Goal: Transaction & Acquisition: Purchase product/service

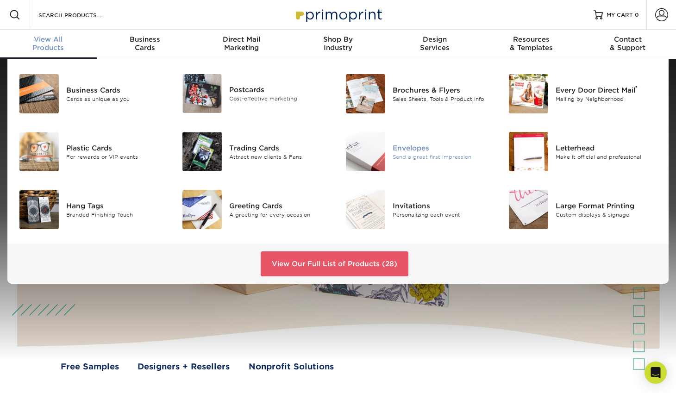
click at [420, 152] on div "Envelopes" at bounding box center [443, 148] width 102 height 10
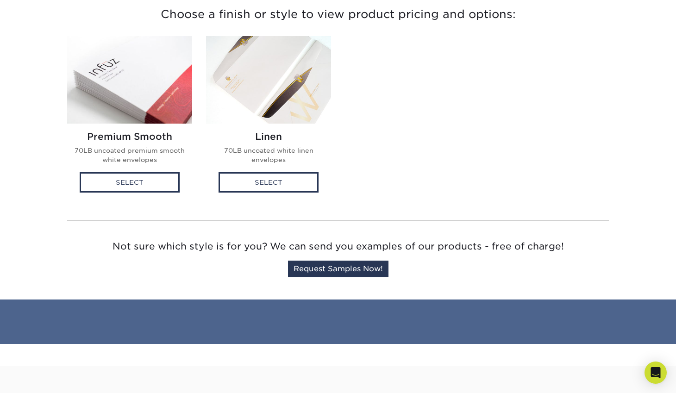
scroll to position [249, 0]
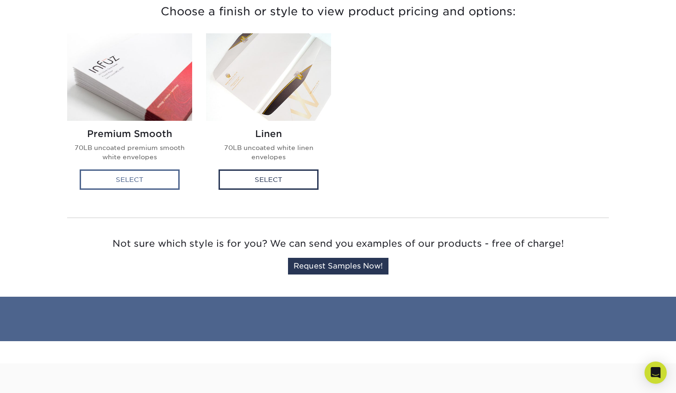
click at [124, 179] on div "Select" at bounding box center [130, 179] width 100 height 20
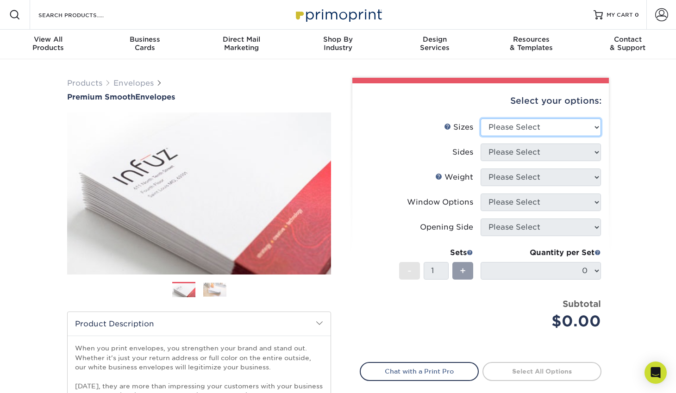
click at [595, 126] on select "Please Select 8.875" x 3.875" 4.125" x 9.5" 5.25" x 7.25" 9" x 12"" at bounding box center [540, 127] width 120 height 18
select select "4.12x9.50"
click at [480, 118] on select "Please Select 8.875" x 3.875" 4.125" x 9.5" 5.25" x 7.25" 9" x 12"" at bounding box center [540, 127] width 120 height 18
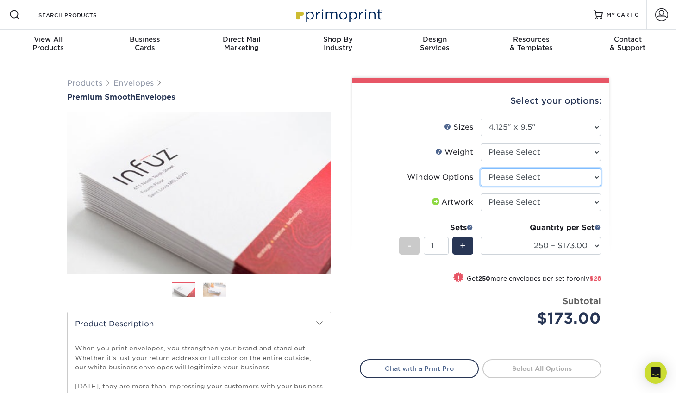
click at [598, 175] on select "Please Select No Window Window (Left Side)" at bounding box center [540, 177] width 120 height 18
select select "b86b10cc-c636-4afb-8a99-5a4de9e47610"
click at [480, 168] on select "Please Select No Window Window (Left Side)" at bounding box center [540, 177] width 120 height 18
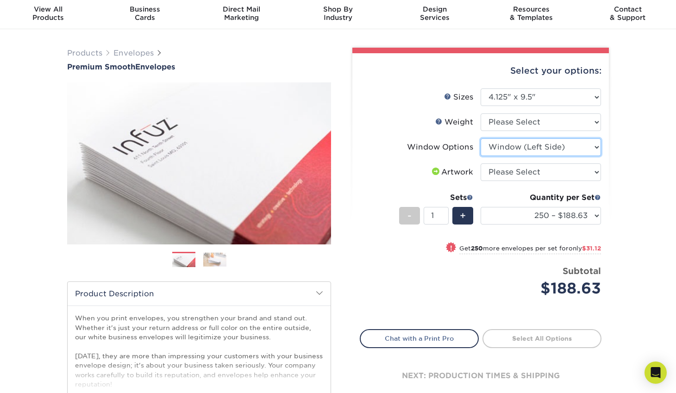
scroll to position [31, 0]
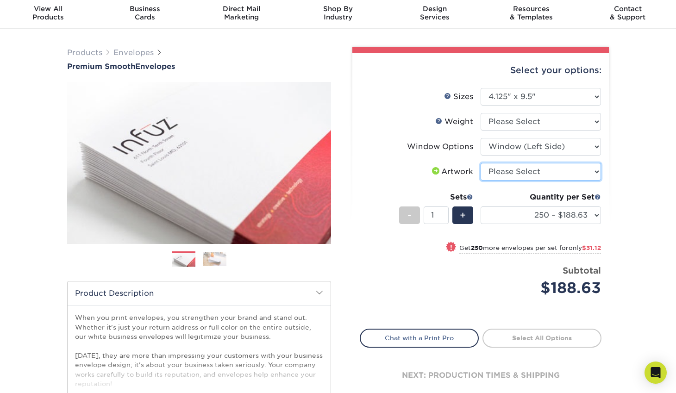
click at [595, 170] on select "Please Select I will upload files I need a design - $50" at bounding box center [540, 172] width 120 height 18
select select "upload"
click at [480, 163] on select "Please Select I will upload files I need a design - $50" at bounding box center [540, 172] width 120 height 18
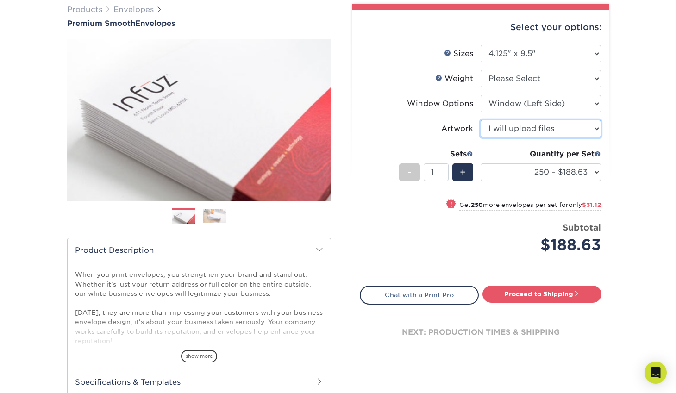
scroll to position [74, 0]
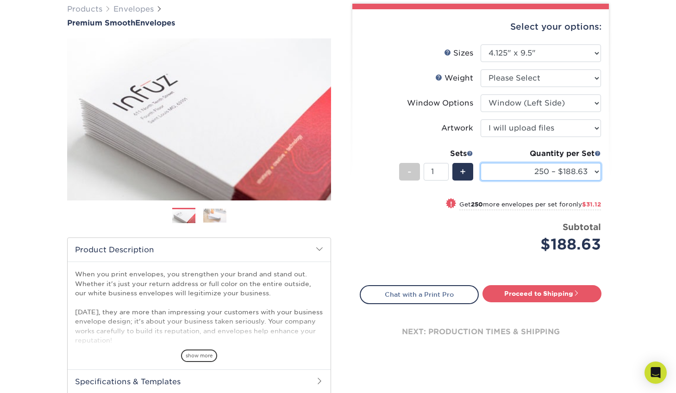
click at [595, 171] on select "250 – $188.63 500 – $219.75 1000 – $276.00 2500 – $431.75 5000 – $641.00 10000 …" at bounding box center [540, 172] width 120 height 18
click at [480, 163] on select "250 – $188.63 500 – $219.75 1000 – $276.00 2500 – $431.75 5000 – $641.00 10000 …" at bounding box center [540, 172] width 120 height 18
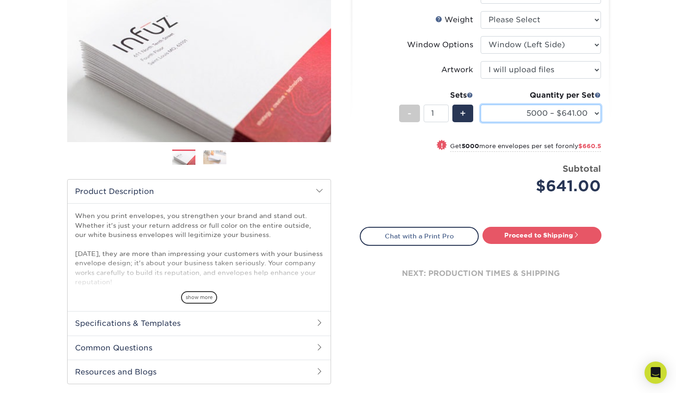
scroll to position [55, 0]
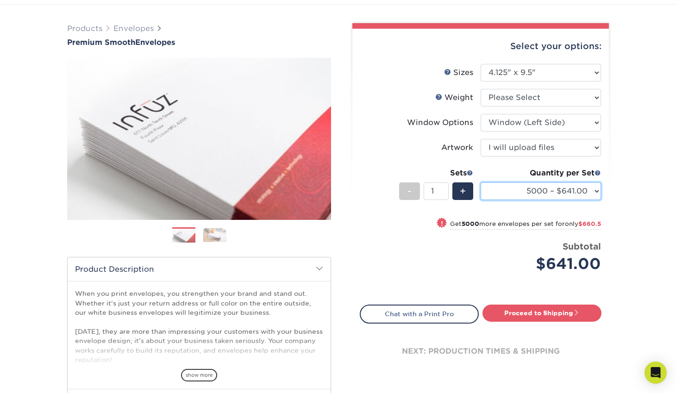
click at [596, 191] on select "250 – $188.63 500 – $219.75 1000 – $276.00 2500 – $431.75 5000 – $641.00 10000 …" at bounding box center [540, 191] width 120 height 18
click at [480, 182] on select "250 – $188.63 500 – $219.75 1000 – $276.00 2500 – $431.75 5000 – $641.00 10000 …" at bounding box center [540, 191] width 120 height 18
click at [596, 191] on select "250 – $188.63 500 – $219.75 1000 – $276.00 2500 – $431.75 5000 – $641.00 10000 …" at bounding box center [540, 191] width 120 height 18
select select "5000 – $641.00"
click at [480, 182] on select "250 – $188.63 500 – $219.75 1000 – $276.00 2500 – $431.75 5000 – $641.00 10000 …" at bounding box center [540, 191] width 120 height 18
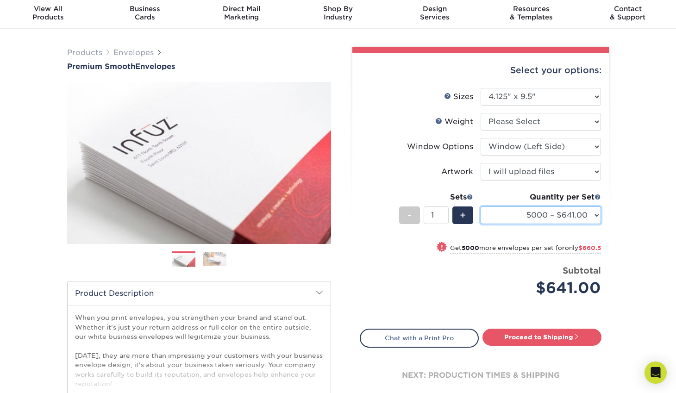
scroll to position [0, 0]
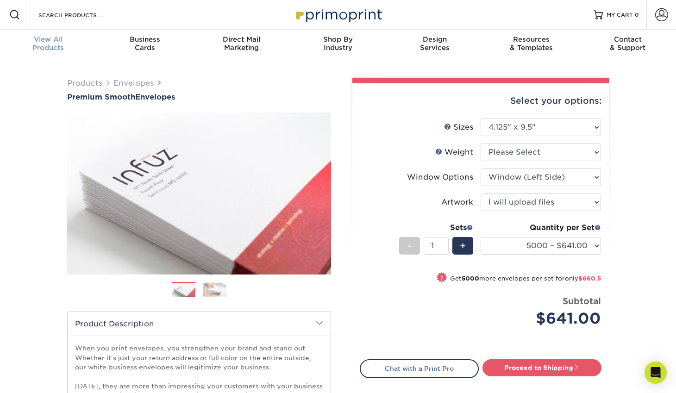
click at [43, 40] on span "View All" at bounding box center [48, 39] width 97 height 8
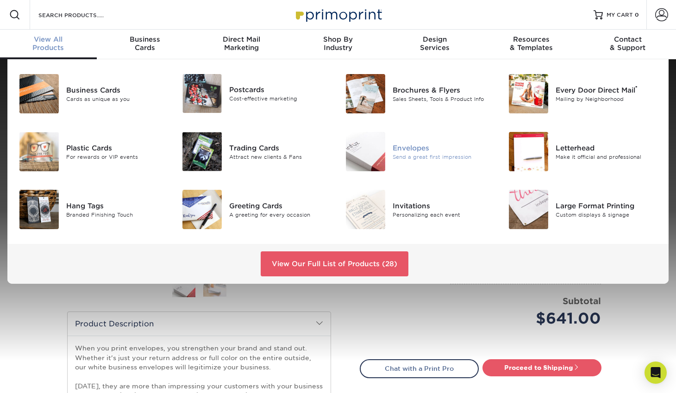
click at [373, 155] on img at bounding box center [365, 151] width 39 height 39
